Goal: Transaction & Acquisition: Purchase product/service

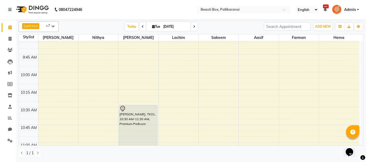
scroll to position [107, 0]
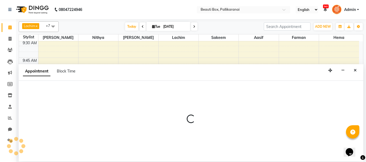
select select "7616"
select select "630"
select select "tentative"
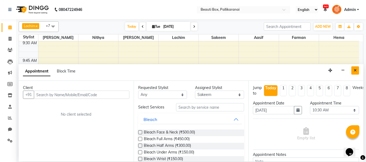
click at [354, 69] on icon "Close" at bounding box center [355, 71] width 3 height 4
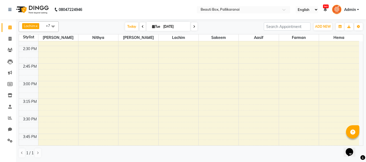
scroll to position [454, 0]
click at [208, 110] on div "8:00 AM 8:15 AM 8:30 AM 8:45 AM 9:00 AM 9:15 AM 9:30 AM 9:45 AM 10:00 AM 10:15 …" at bounding box center [189, 81] width 340 height 986
select select "7616"
select select "tentative"
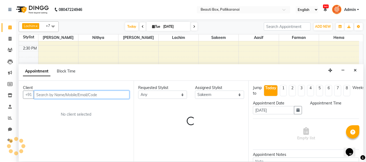
select select "930"
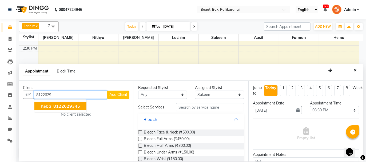
click at [67, 106] on span "8122629" at bounding box center [62, 106] width 19 height 5
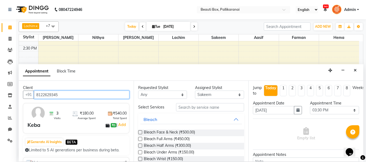
type input "8122629345"
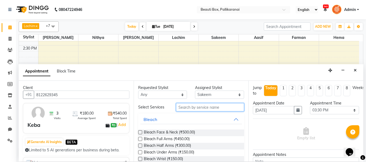
click at [193, 108] on input "text" at bounding box center [210, 107] width 68 height 8
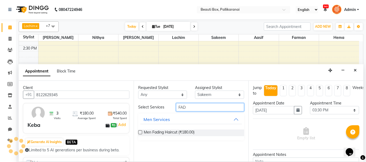
type input "FAD"
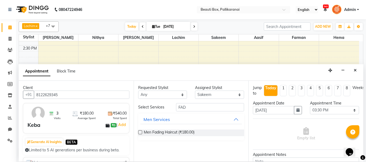
click at [141, 131] on label at bounding box center [140, 132] width 4 height 4
click at [141, 131] on input "checkbox" at bounding box center [139, 132] width 3 height 3
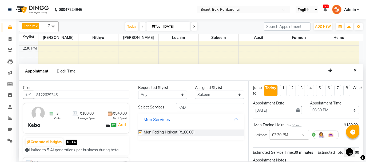
checkbox input "false"
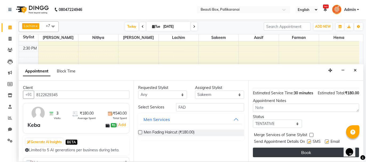
click at [307, 155] on button "Book" at bounding box center [306, 153] width 106 height 10
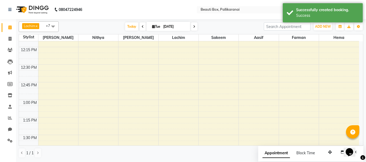
scroll to position [267, 0]
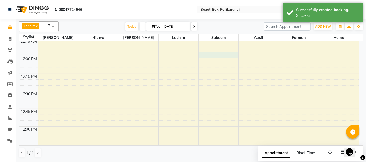
select select "7616"
select select "tentative"
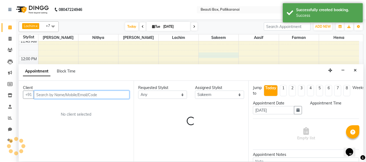
select select "720"
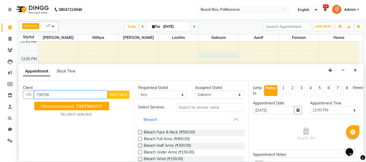
click at [96, 106] on ngb-highlight "739706 9005" at bounding box center [89, 106] width 28 height 5
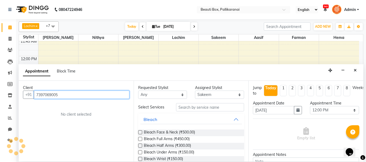
type input "7397069005"
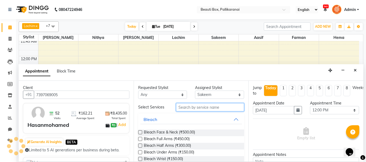
click at [191, 106] on input "text" at bounding box center [210, 107] width 68 height 8
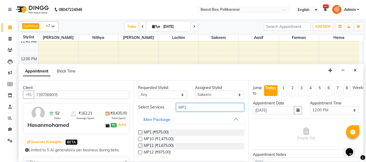
type input "MP1"
click at [140, 132] on label at bounding box center [140, 132] width 4 height 4
click at [140, 132] on input "checkbox" at bounding box center [139, 132] width 3 height 3
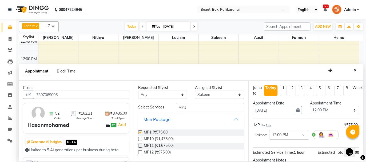
checkbox input "false"
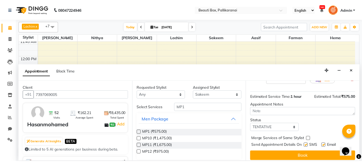
scroll to position [59, 0]
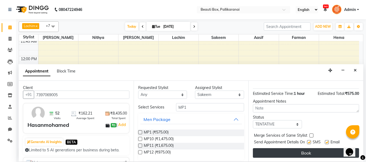
click at [309, 152] on button "Book" at bounding box center [306, 153] width 106 height 10
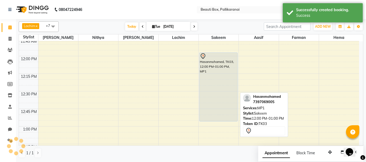
click at [206, 83] on div "Hasanmohamed, TK03, 12:00 PM-01:00 PM, MP1" at bounding box center [219, 87] width 38 height 69
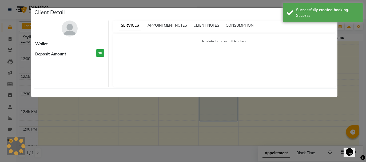
select select "7"
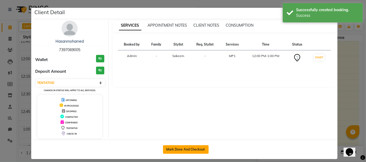
click at [194, 150] on button "Mark Done And Checkout" at bounding box center [186, 149] width 46 height 9
select select "service"
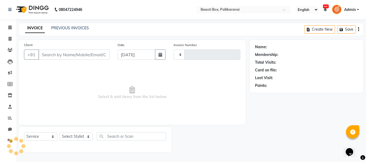
type input "2444"
select select "11"
type input "7397069005"
select select "7616"
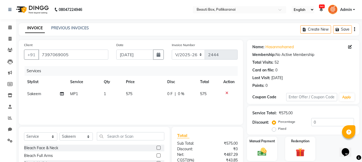
click at [130, 100] on td "575" at bounding box center [143, 94] width 41 height 12
select select "7616"
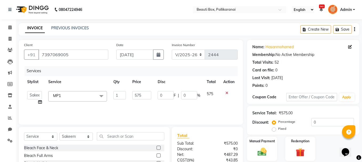
click at [143, 100] on td "575" at bounding box center [141, 98] width 25 height 20
click at [145, 96] on input "575" at bounding box center [141, 95] width 19 height 8
type input "500"
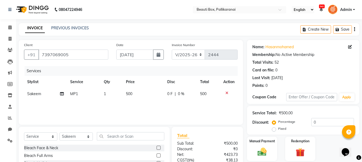
click at [156, 112] on div "Services Stylist Service Qty Price Disc Total Action Sakeem MP1 1 500 0 F | 0 %…" at bounding box center [131, 92] width 214 height 53
click at [260, 151] on img at bounding box center [262, 152] width 15 height 11
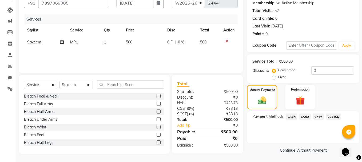
click at [293, 117] on span "CASH" at bounding box center [291, 117] width 11 height 6
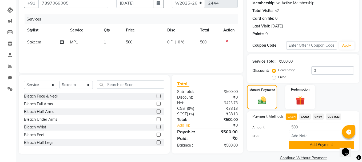
click at [309, 144] on button "Add Payment" at bounding box center [321, 145] width 65 height 8
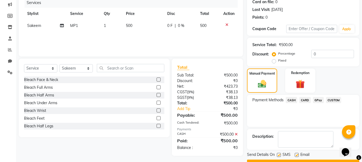
scroll to position [81, 0]
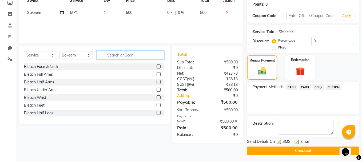
click at [116, 55] on input "text" at bounding box center [131, 55] width 68 height 8
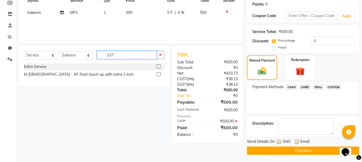
type input "EXT"
click at [158, 66] on label at bounding box center [159, 67] width 4 height 4
click at [158, 66] on input "checkbox" at bounding box center [158, 66] width 3 height 3
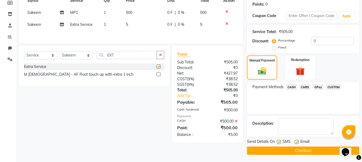
checkbox input "false"
click at [125, 25] on td "5" at bounding box center [143, 25] width 41 height 12
select select "7616"
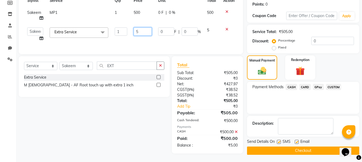
click at [135, 31] on input "5" at bounding box center [143, 31] width 18 height 8
type input "75"
click at [140, 39] on div "Client [PHONE_NUMBER] Date [DATE] Invoice Number V/2025 V/[PHONE_NUMBER] Servic…" at bounding box center [131, 7] width 224 height 96
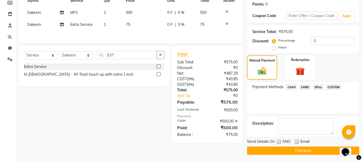
click at [322, 86] on span "GPay" at bounding box center [318, 87] width 11 height 6
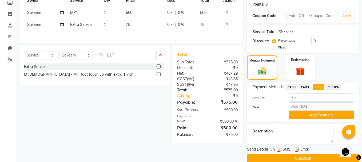
click at [322, 86] on span "GPay" at bounding box center [318, 87] width 11 height 6
click at [314, 113] on button "Add Payment" at bounding box center [321, 115] width 65 height 8
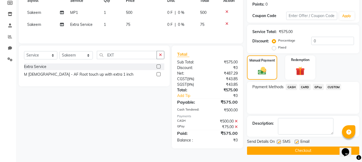
click at [311, 149] on button "Checkout" at bounding box center [303, 151] width 112 height 8
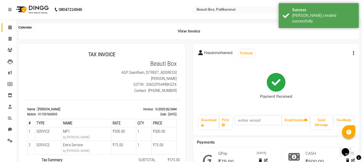
click at [8, 26] on icon at bounding box center [9, 27] width 3 height 4
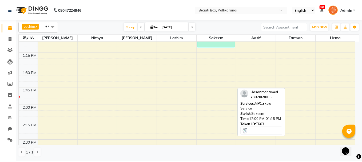
scroll to position [374, 0]
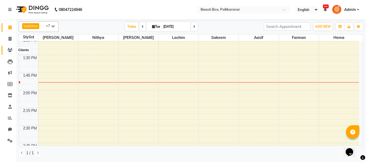
click at [10, 51] on icon at bounding box center [9, 50] width 5 height 4
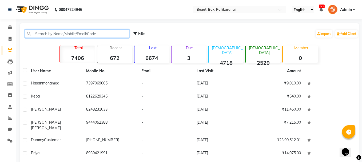
click at [104, 33] on input "text" at bounding box center [77, 34] width 105 height 8
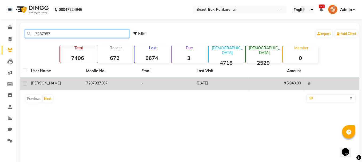
type input "7287987"
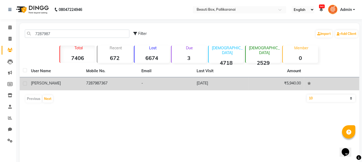
click at [46, 82] on div "[PERSON_NAME]" at bounding box center [55, 84] width 49 height 6
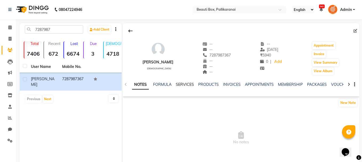
click at [181, 84] on link "SERVICES" at bounding box center [185, 84] width 18 height 5
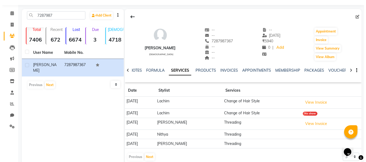
scroll to position [29, 0]
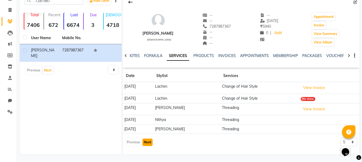
click at [148, 142] on button "Next" at bounding box center [147, 142] width 10 height 7
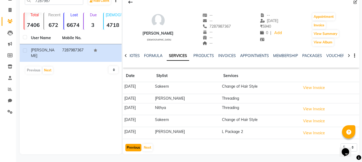
click at [130, 146] on button "Previous" at bounding box center [133, 147] width 16 height 7
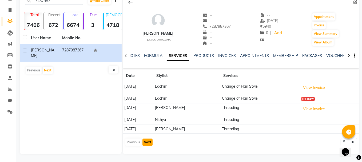
click at [147, 142] on button "Next" at bounding box center [147, 142] width 10 height 7
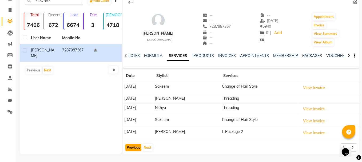
click at [135, 145] on button "Previous" at bounding box center [133, 147] width 16 height 7
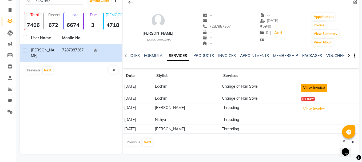
click at [308, 86] on button "View Invoice" at bounding box center [314, 88] width 27 height 8
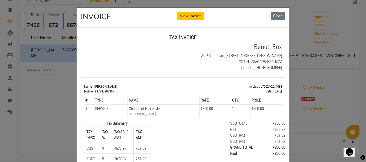
scroll to position [0, 0]
click at [277, 15] on button "Close" at bounding box center [278, 16] width 14 height 8
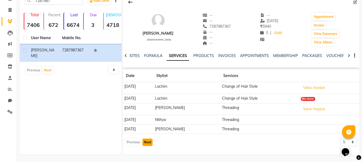
click at [148, 141] on button "Next" at bounding box center [147, 142] width 10 height 7
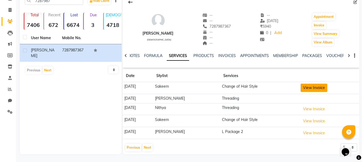
click at [308, 89] on button "View Invoice" at bounding box center [314, 88] width 27 height 8
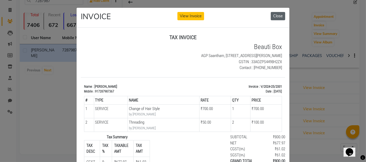
click at [277, 15] on button "Close" at bounding box center [278, 16] width 14 height 8
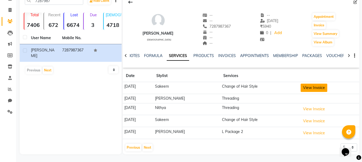
click at [307, 85] on button "View Invoice" at bounding box center [314, 88] width 27 height 8
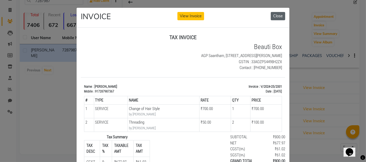
click at [277, 15] on button "Close" at bounding box center [278, 16] width 14 height 8
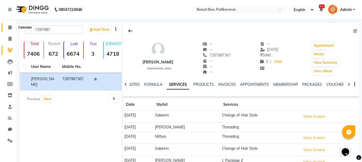
click at [10, 25] on span at bounding box center [9, 28] width 9 height 6
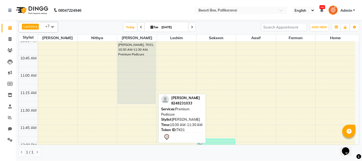
scroll to position [160, 0]
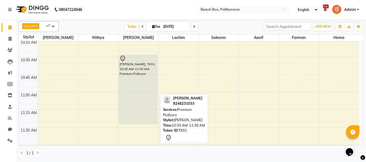
click at [137, 88] on div "[PERSON_NAME], TK01, 10:30 AM-11:30 AM, Premium Pedicure" at bounding box center [138, 89] width 38 height 69
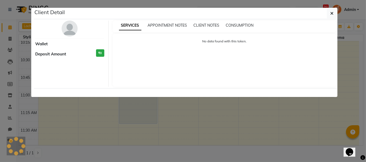
select select "7"
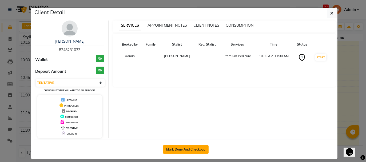
click at [176, 149] on button "Mark Done And Checkout" at bounding box center [186, 149] width 46 height 9
select select "service"
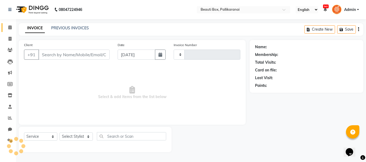
type input "2445"
select select "11"
type input "8248231033"
select select "40097"
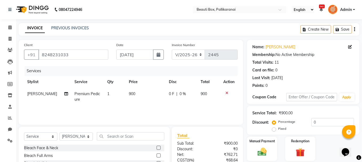
click at [87, 97] on td "Premium Pedicure" at bounding box center [87, 97] width 33 height 18
select select "40097"
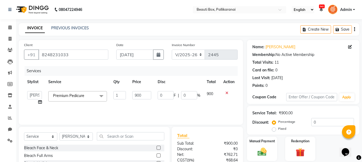
click at [87, 97] on link "x" at bounding box center [85, 95] width 2 height 5
type input "0"
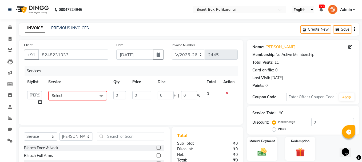
click at [87, 97] on span "Select" at bounding box center [77, 95] width 59 height 9
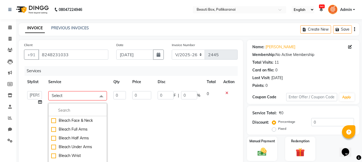
click at [87, 97] on span "Select" at bounding box center [77, 95] width 59 height 9
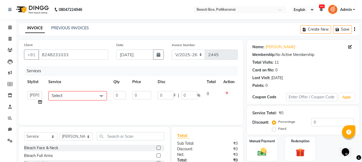
click at [83, 97] on span "Select" at bounding box center [77, 95] width 59 height 9
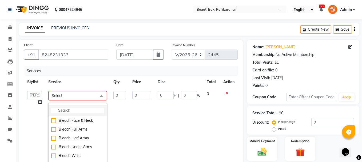
click at [79, 109] on input "multiselect-search" at bounding box center [77, 111] width 53 height 6
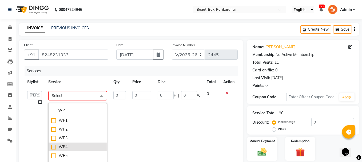
type input "WP"
click at [51, 146] on div "WP4" at bounding box center [77, 147] width 53 height 6
checkbox input "true"
type input "1"
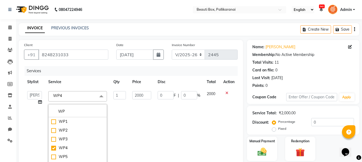
click at [126, 104] on td "1" at bounding box center [119, 130] width 19 height 85
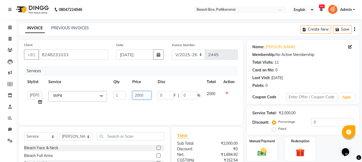
click at [139, 94] on input "2000" at bounding box center [141, 95] width 19 height 8
type input "1100"
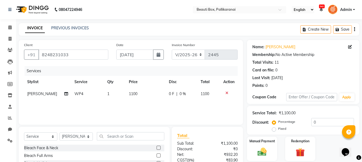
click at [139, 108] on div "Services Stylist Service Qty Price Disc Total Action [PERSON_NAME] WP4 1 1100 0…" at bounding box center [131, 92] width 214 height 53
click at [123, 137] on input "text" at bounding box center [131, 136] width 68 height 8
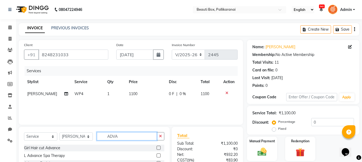
scroll to position [51, 0]
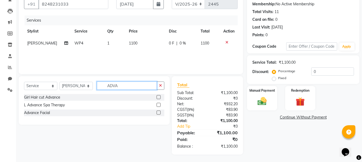
type input "ADVA"
click at [158, 112] on label at bounding box center [159, 113] width 4 height 4
click at [158, 112] on input "checkbox" at bounding box center [158, 112] width 3 height 3
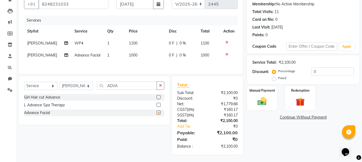
checkbox input "false"
click at [132, 60] on td "1000" at bounding box center [146, 55] width 40 height 12
select select "40097"
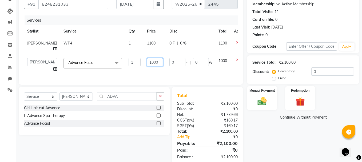
click at [147, 63] on input "1000" at bounding box center [155, 62] width 16 height 8
type input "1500"
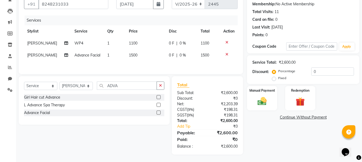
click at [137, 77] on div "Client [PHONE_NUMBER] Date [DATE] Invoice Number V/2025 V/[PHONE_NUMBER] Servic…" at bounding box center [131, 71] width 232 height 165
click at [123, 88] on input "ADVA" at bounding box center [127, 86] width 60 height 8
type input "A"
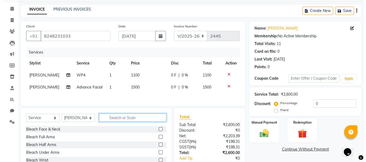
scroll to position [0, 0]
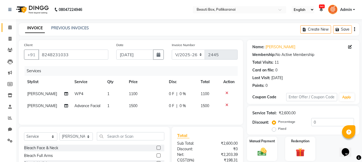
click at [9, 26] on icon at bounding box center [9, 27] width 3 height 4
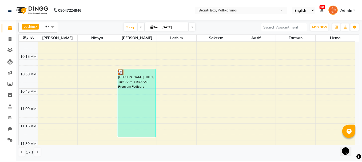
scroll to position [160, 0]
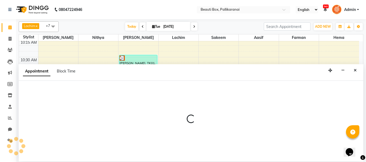
select select "18746"
select select "660"
select select "tentative"
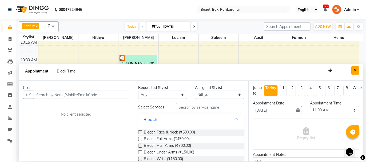
click at [353, 71] on button "Close" at bounding box center [355, 70] width 8 height 8
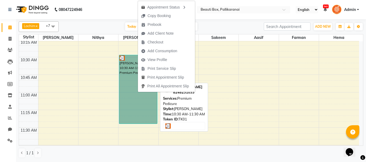
click at [138, 92] on link "[PERSON_NAME], TK01, 10:30 AM-11:30 AM, Premium Pedicure" at bounding box center [138, 89] width 38 height 69
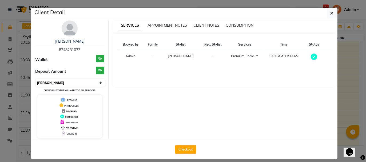
click at [87, 82] on select "Select MARK DONE UPCOMING" at bounding box center [70, 82] width 69 height 7
select select "5"
click at [36, 79] on select "Select MARK DONE UPCOMING" at bounding box center [70, 82] width 69 height 7
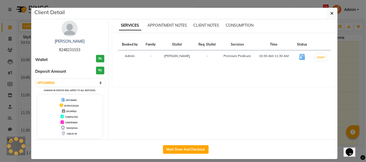
click at [341, 66] on ngb-modal-window "Client Detail [PERSON_NAME] 8248231033 Wallet ₹0 Deposit Amount ₹0 Select IN SE…" at bounding box center [183, 81] width 366 height 162
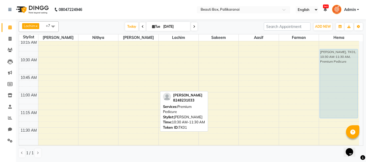
drag, startPoint x: 133, startPoint y: 77, endPoint x: 330, endPoint y: 75, distance: 196.7
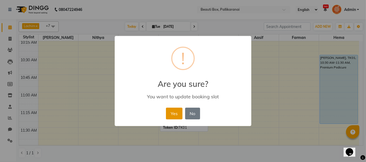
click at [175, 118] on button "Yes" at bounding box center [174, 114] width 16 height 12
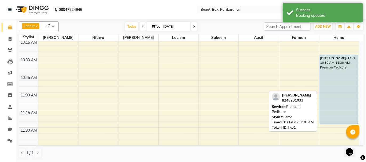
click at [337, 67] on div "[PERSON_NAME], TK01, 10:30 AM-11:30 AM, Premium Pedicure" at bounding box center [339, 89] width 38 height 69
select select "5"
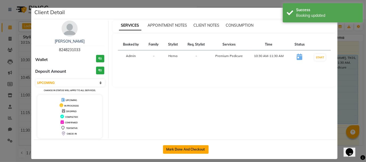
click at [199, 148] on button "Mark Done And Checkout" at bounding box center [186, 149] width 46 height 9
select select "service"
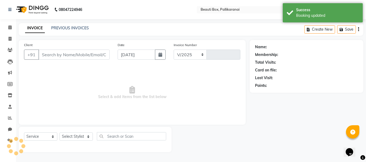
select select "11"
type input "2445"
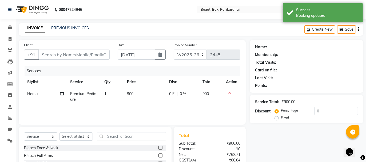
type input "8248231033"
select select "84028"
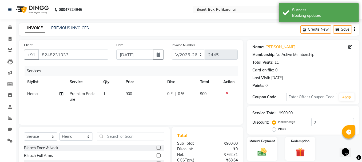
click at [82, 98] on td "Premium Pedicure" at bounding box center [83, 97] width 34 height 18
select select "84028"
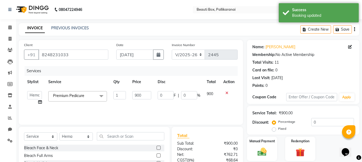
click at [88, 99] on span "Premium Pedicure x" at bounding box center [70, 96] width 37 height 7
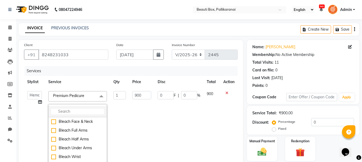
click at [83, 111] on input "multiselect-search" at bounding box center [77, 112] width 53 height 6
type input "L"
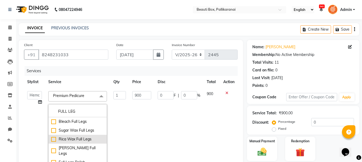
type input "FULL LEG"
click at [53, 138] on div "Rica Wax Full Legs" at bounding box center [77, 140] width 53 height 6
checkbox input "true"
type input "800"
click at [128, 102] on td "1" at bounding box center [119, 129] width 19 height 82
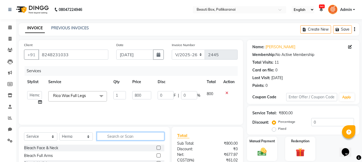
click at [111, 136] on input "text" at bounding box center [131, 136] width 68 height 8
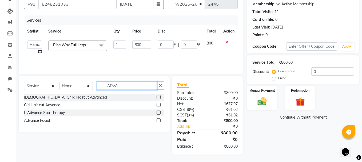
type input "ADVA"
click at [158, 119] on label at bounding box center [159, 120] width 4 height 4
click at [158, 119] on input "checkbox" at bounding box center [158, 120] width 3 height 3
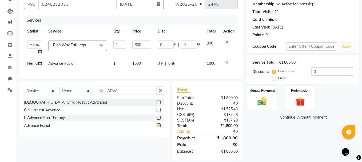
checkbox input "false"
click at [137, 66] on td "1000" at bounding box center [141, 64] width 25 height 12
select select "84028"
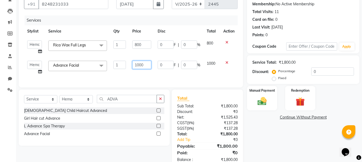
click at [139, 65] on input "1000" at bounding box center [141, 65] width 19 height 8
type input "1500"
click at [133, 74] on div "Services Stylist Service Qty Price Disc Total Action [PERSON_NAME] [PERSON_NAME…" at bounding box center [131, 48] width 214 height 67
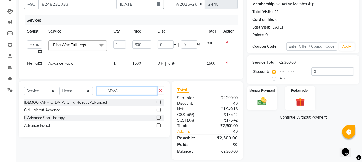
click at [125, 95] on input "ADVA" at bounding box center [127, 91] width 60 height 8
type input "A"
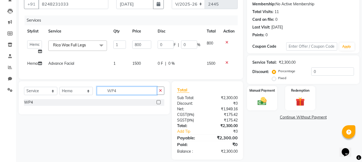
type input "WP4"
click at [159, 104] on label at bounding box center [159, 102] width 4 height 4
click at [159, 104] on input "checkbox" at bounding box center [158, 102] width 3 height 3
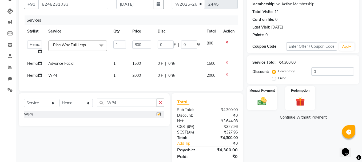
checkbox input "false"
click at [135, 77] on span "2000" at bounding box center [136, 75] width 9 height 5
select select "84028"
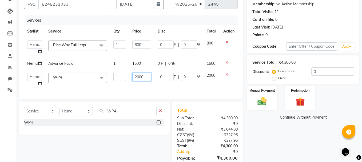
click at [139, 76] on input "2000" at bounding box center [141, 77] width 19 height 8
type input "1100"
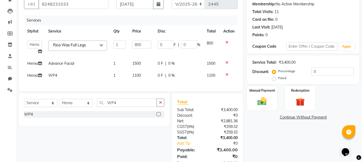
click at [140, 85] on div "Services Stylist Service Qty Price Disc Total Action [PERSON_NAME] [PERSON_NAME…" at bounding box center [131, 50] width 214 height 70
click at [265, 102] on img at bounding box center [262, 101] width 15 height 11
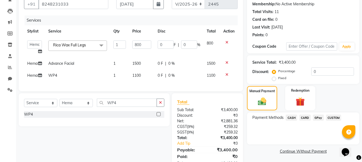
click at [319, 115] on span "GPay" at bounding box center [318, 118] width 11 height 6
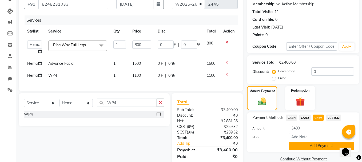
click at [319, 146] on button "Add Payment" at bounding box center [321, 146] width 65 height 8
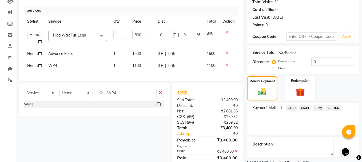
scroll to position [83, 0]
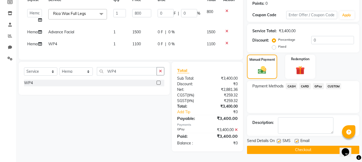
click at [321, 149] on button "Checkout" at bounding box center [303, 150] width 112 height 8
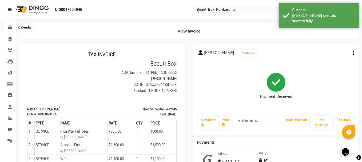
click at [9, 26] on icon at bounding box center [9, 27] width 3 height 4
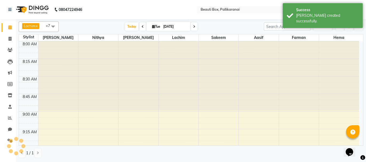
scroll to position [417, 0]
